Goal: Task Accomplishment & Management: Complete application form

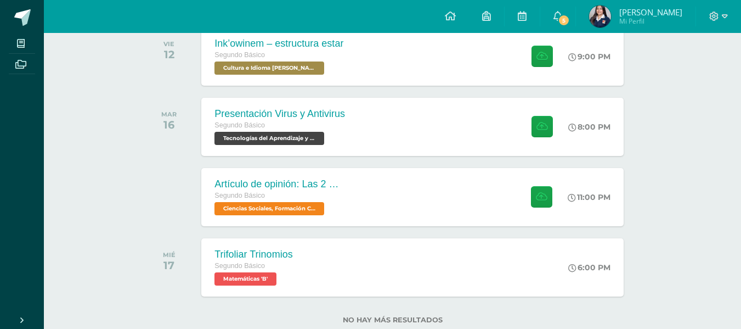
scroll to position [190, 0]
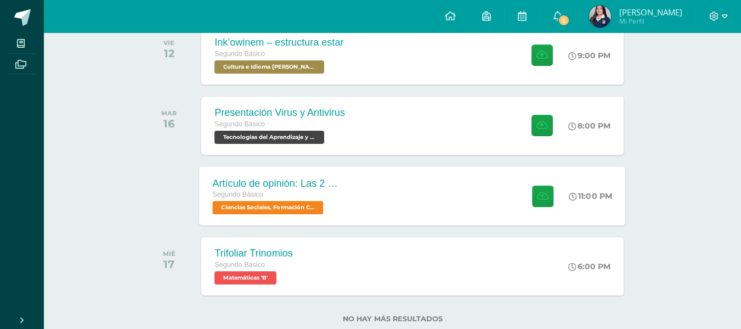
click at [431, 199] on div "Artículo de opinión: Las 2 Guatemalas Segundo Básico Ciencias Sociales, Formaci…" at bounding box center [413, 195] width 426 height 59
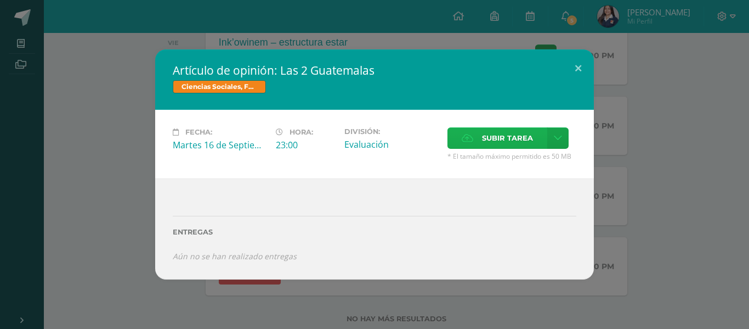
click at [494, 138] on span "Subir tarea" at bounding box center [507, 138] width 51 height 20
click at [0, 0] on input "Subir tarea" at bounding box center [0, 0] width 0 height 0
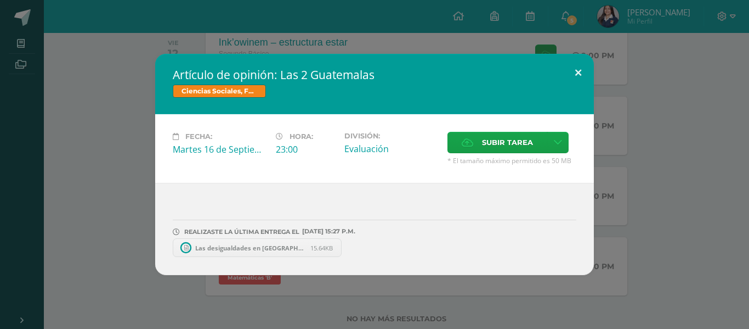
click at [583, 74] on button at bounding box center [578, 72] width 31 height 37
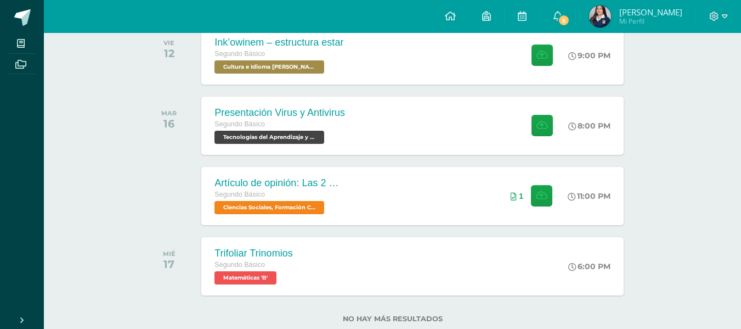
scroll to position [0, 0]
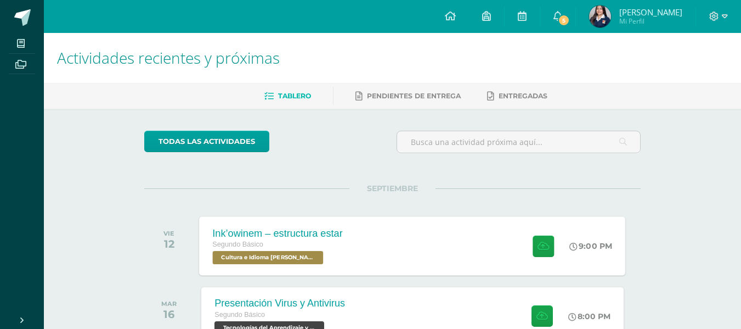
click at [362, 272] on div "Ink’owinem – estructura estar Segundo Básico Cultura e Idioma Maya Garífuna o X…" at bounding box center [413, 245] width 426 height 59
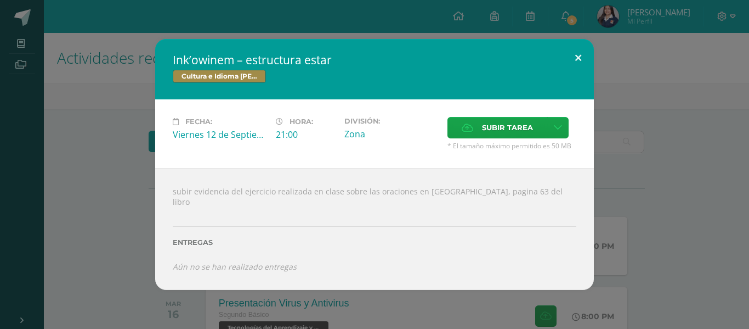
click at [581, 55] on button at bounding box center [578, 57] width 31 height 37
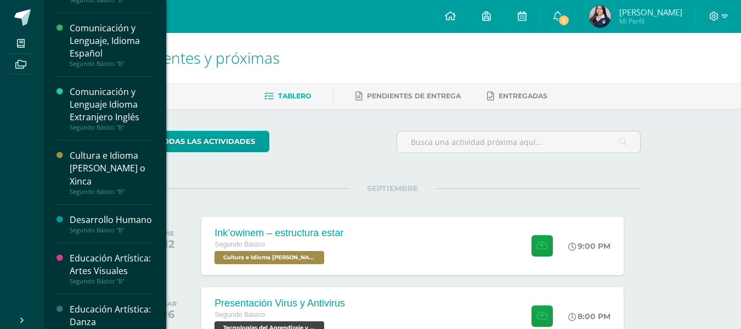
scroll to position [150, 0]
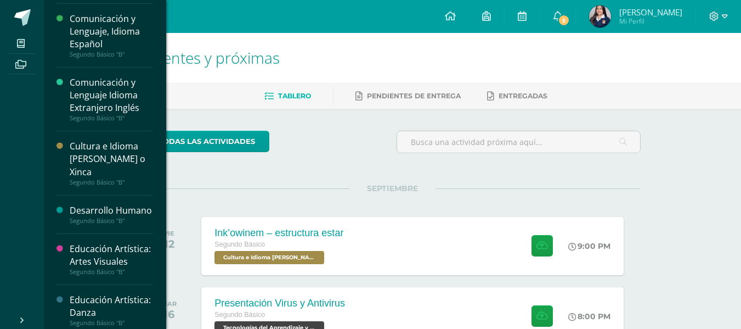
click at [90, 151] on div "Cultura e Idioma [PERSON_NAME] o Xinca" at bounding box center [111, 159] width 83 height 38
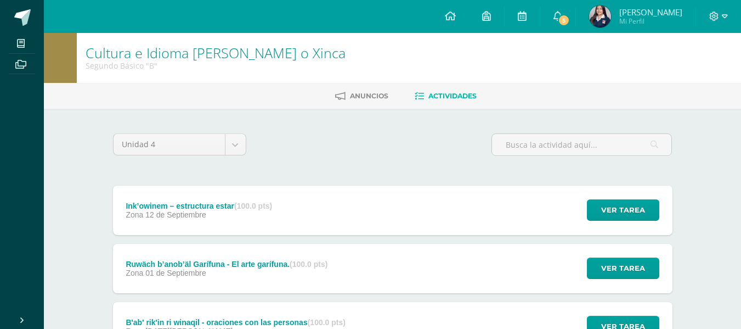
click at [258, 270] on div "Zona 01 de Septiembre" at bounding box center [227, 272] width 202 height 9
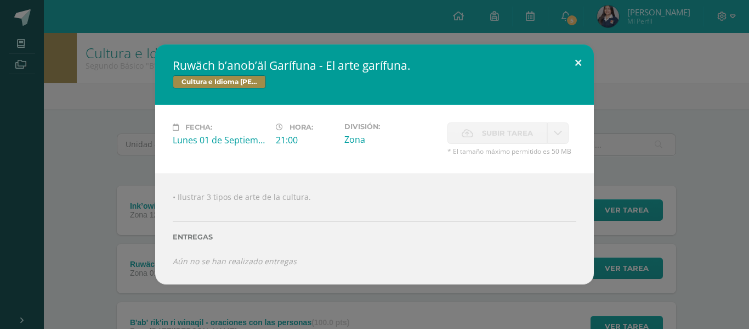
click at [582, 60] on button at bounding box center [578, 62] width 31 height 37
click at [582, 60] on div "Ruwäch b’anob’äl Garífuna - El arte garífuna. Cultura e Idioma Maya Garífuna o …" at bounding box center [374, 164] width 741 height 240
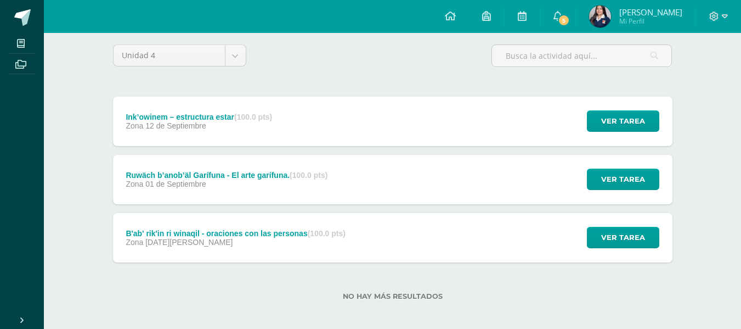
scroll to position [92, 0]
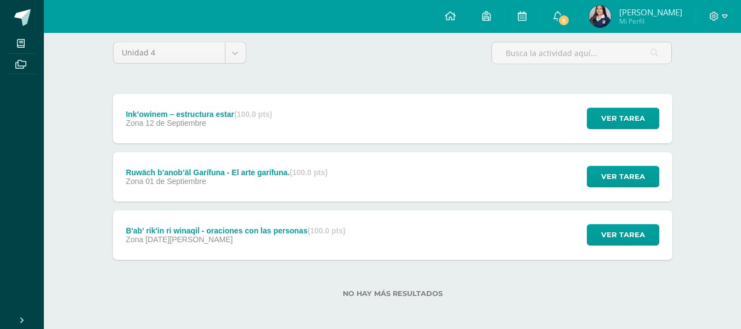
click at [374, 227] on div "B'ab' rik'in ri winaqil - oraciones con las personas (100.0 pts) Zona 29 de Ago…" at bounding box center [392, 234] width 559 height 49
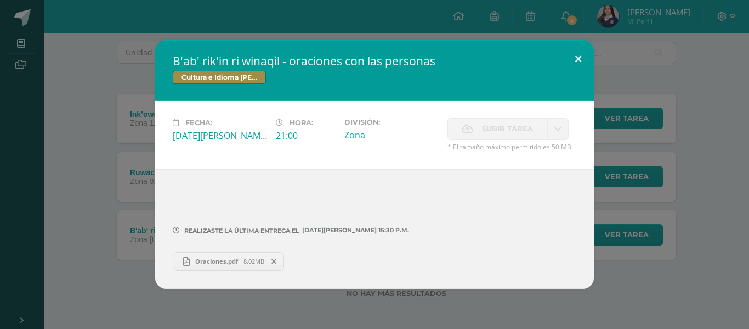
click at [583, 60] on button at bounding box center [578, 58] width 31 height 37
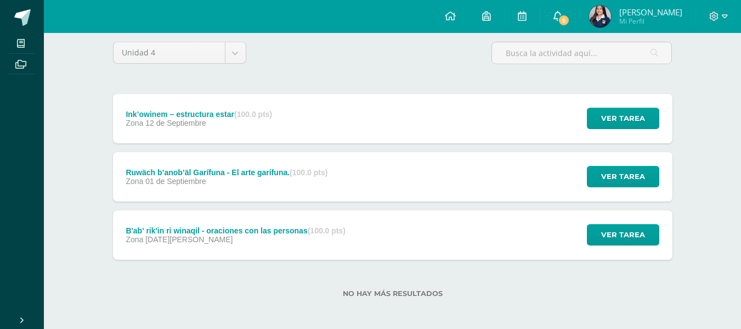
click at [570, 25] on span "5" at bounding box center [564, 20] width 12 height 12
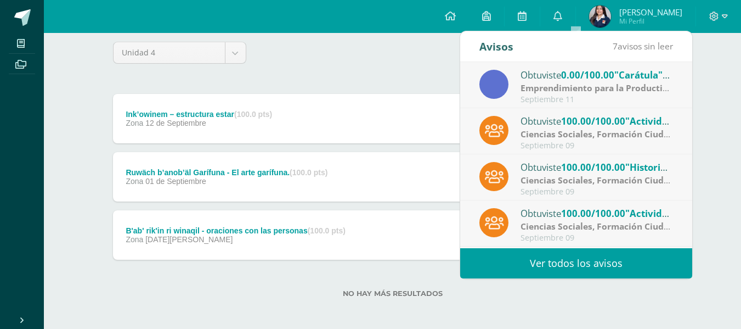
click at [575, 250] on link "Ver todos los avisos" at bounding box center [576, 263] width 232 height 30
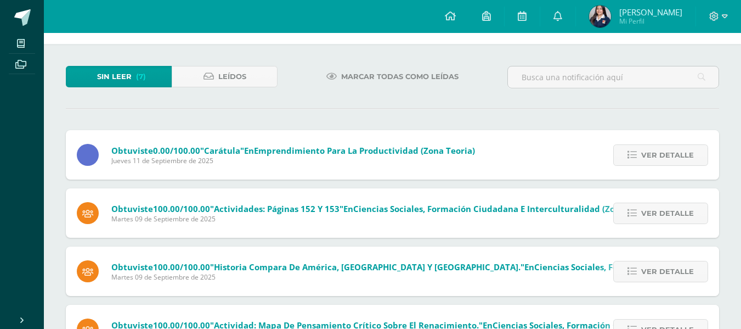
scroll to position [38, 0]
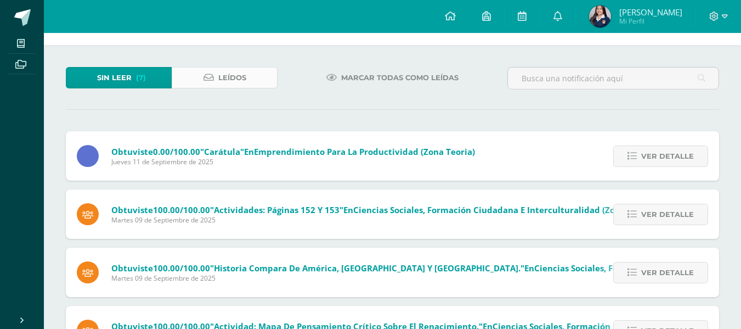
click at [241, 76] on span "Leídos" at bounding box center [232, 77] width 28 height 20
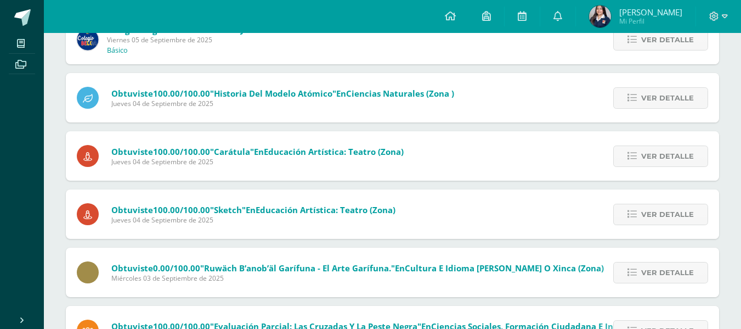
scroll to position [190, 0]
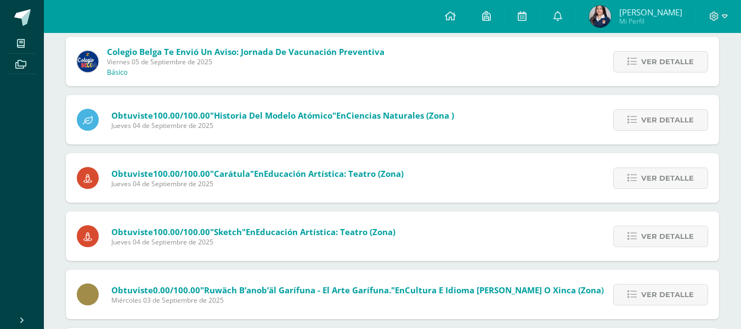
drag, startPoint x: 720, startPoint y: 242, endPoint x: 722, endPoint y: 194, distance: 48.3
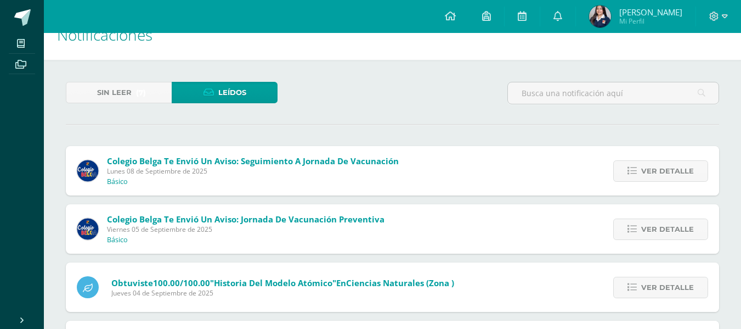
scroll to position [0, 0]
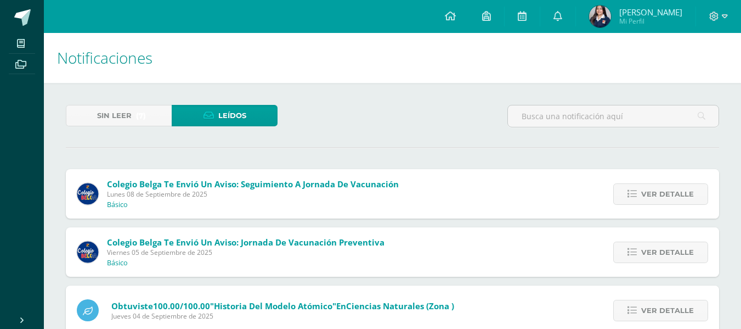
click at [143, 113] on span "(7)" at bounding box center [141, 115] width 10 height 20
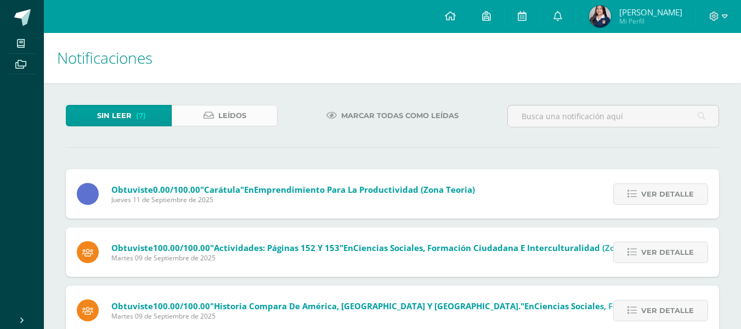
click at [230, 117] on span "Leídos" at bounding box center [232, 115] width 28 height 20
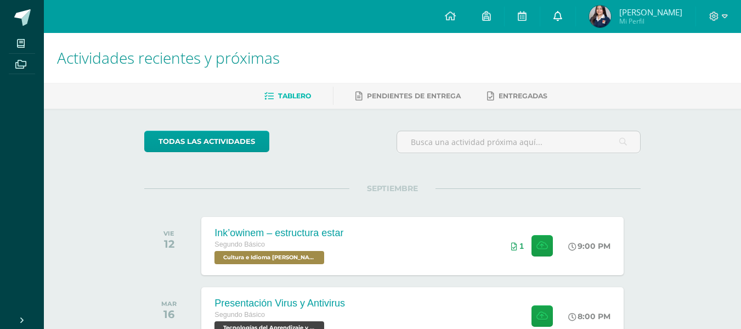
click at [562, 21] on span at bounding box center [557, 16] width 9 height 12
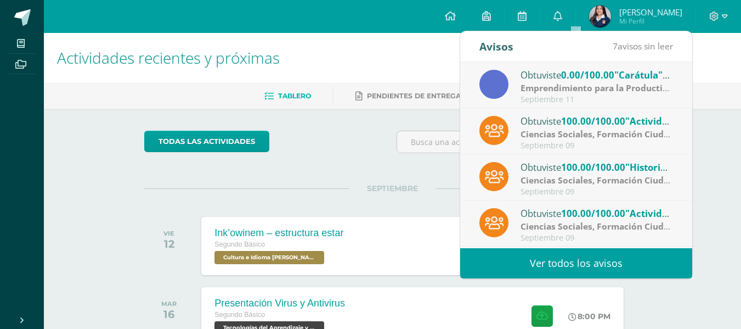
click at [578, 257] on link "Ver todos los avisos" at bounding box center [576, 263] width 232 height 30
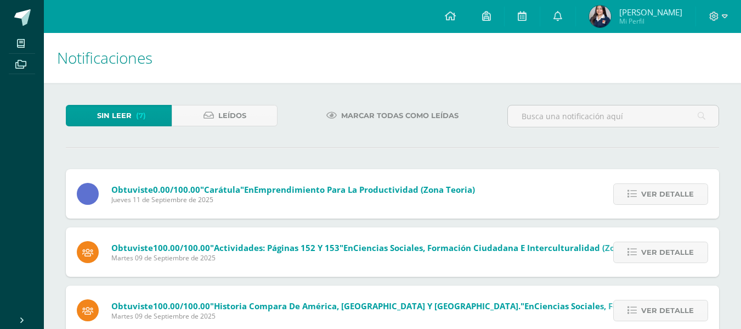
click at [332, 115] on icon at bounding box center [331, 115] width 10 height 9
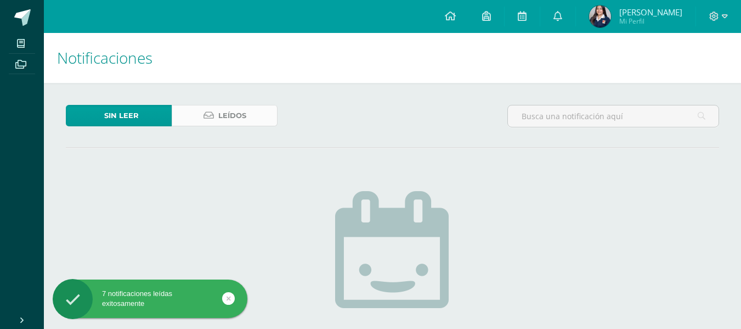
click at [230, 114] on span "Leídos" at bounding box center [232, 115] width 28 height 20
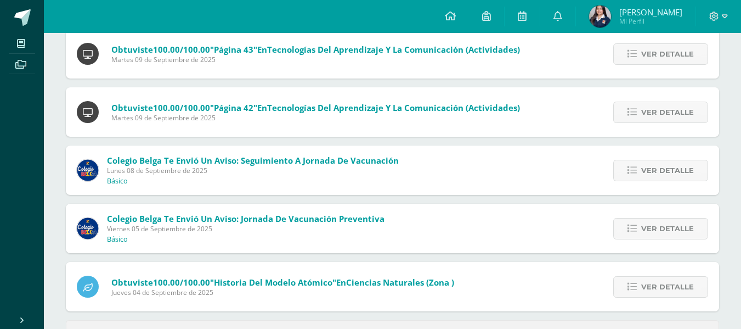
scroll to position [432, 0]
